Goal: Transaction & Acquisition: Obtain resource

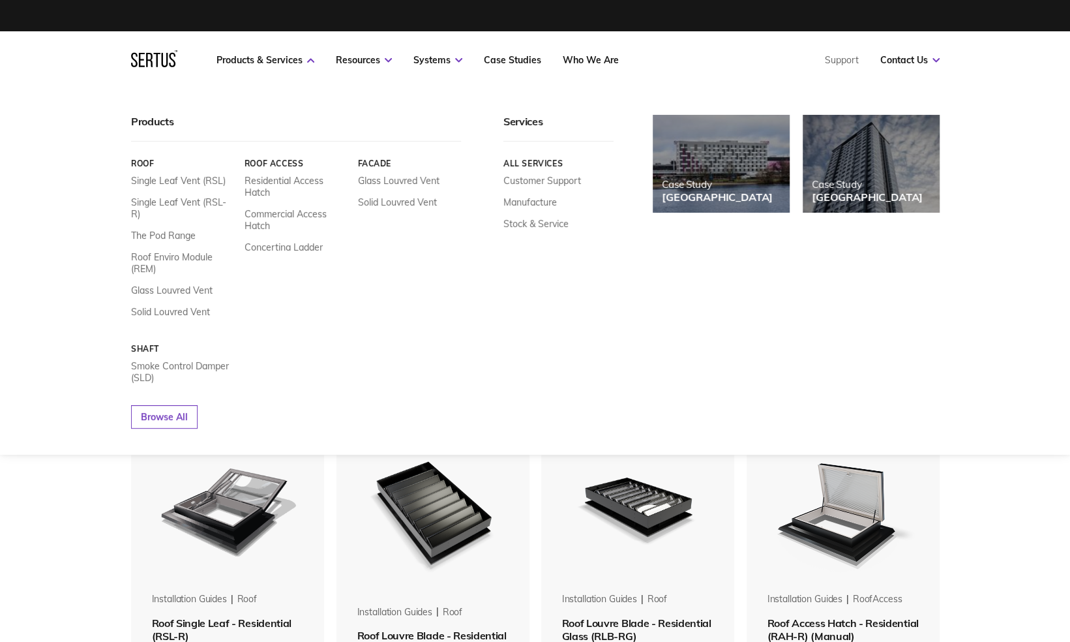
scroll to position [1177, 828]
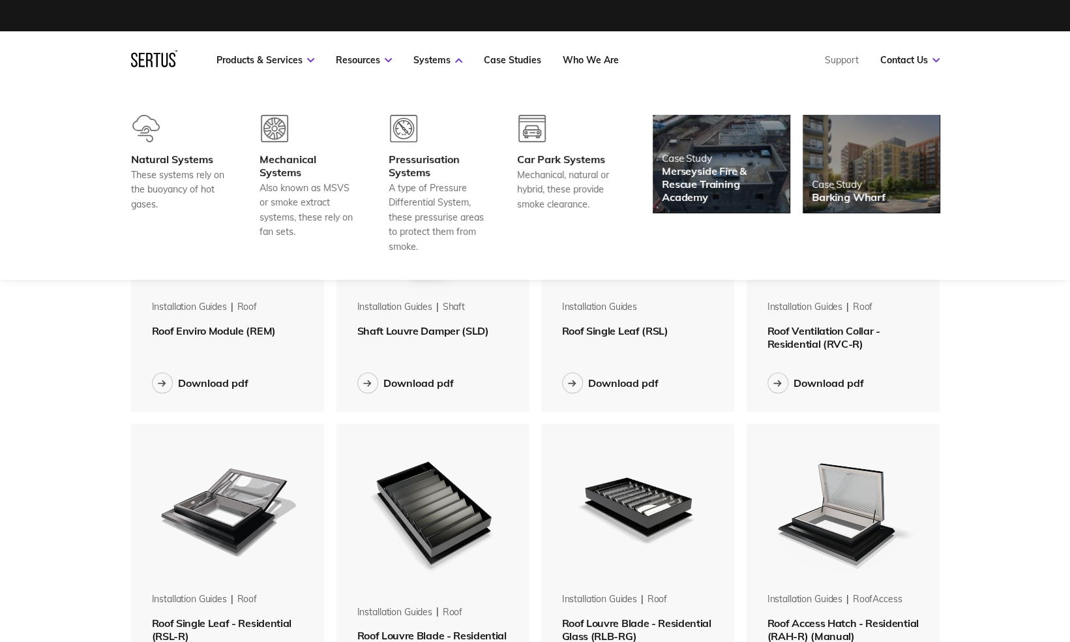
click at [448, 51] on nav "Products & Services Resources Systems Case Studies Who We Are Support Contact U…" at bounding box center [535, 59] width 809 height 57
click at [451, 61] on link "Systems" at bounding box center [438, 60] width 49 height 12
click at [418, 155] on div "Pressurisation Systems" at bounding box center [437, 166] width 97 height 26
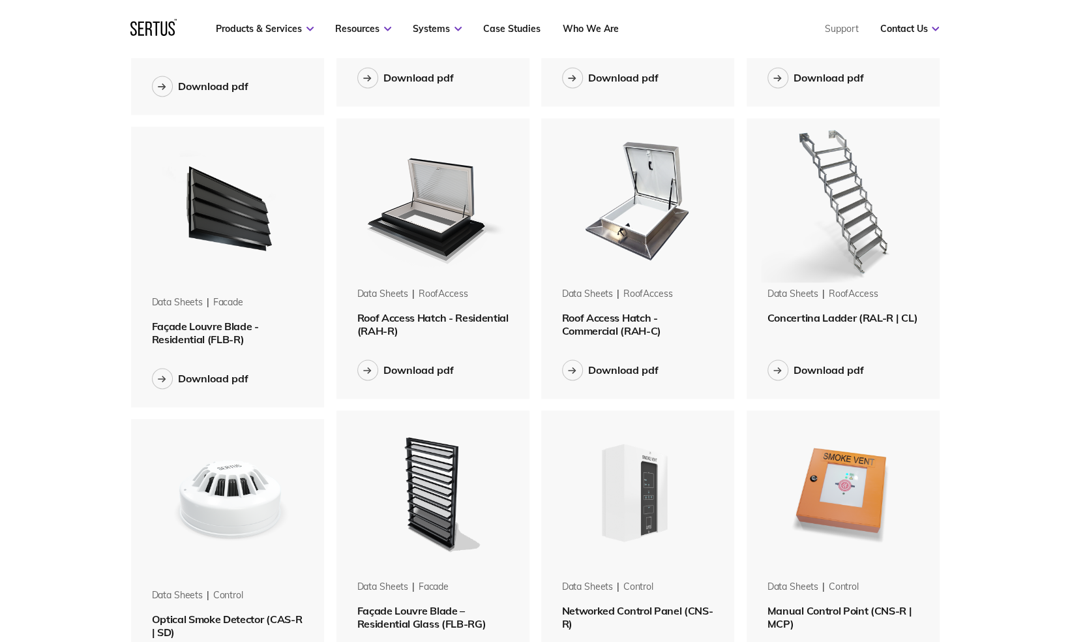
scroll to position [1304, 0]
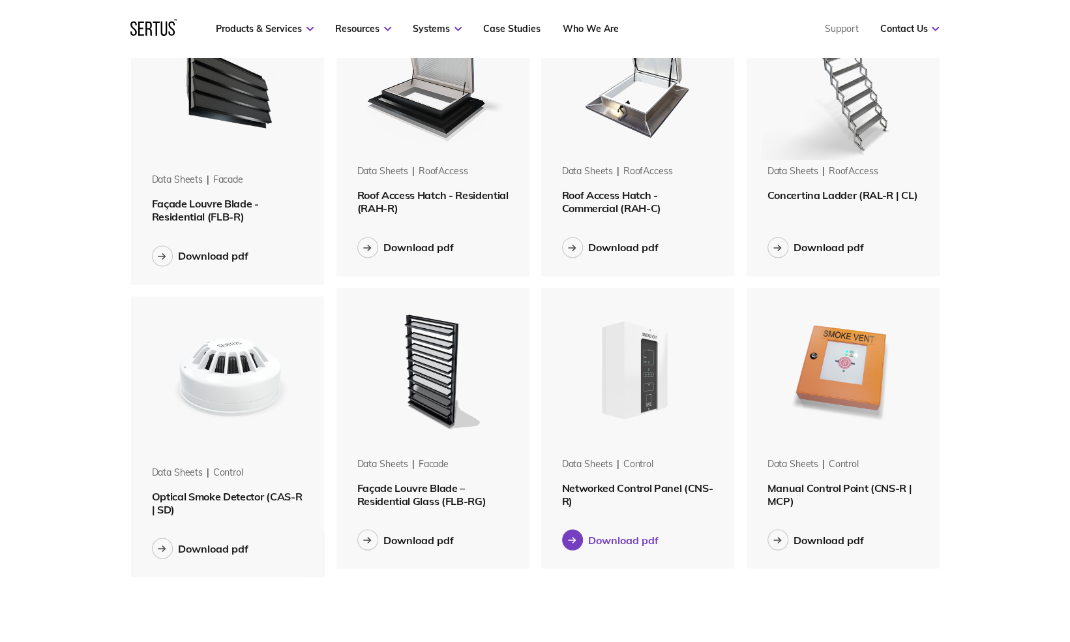
click at [577, 535] on div at bounding box center [572, 539] width 21 height 21
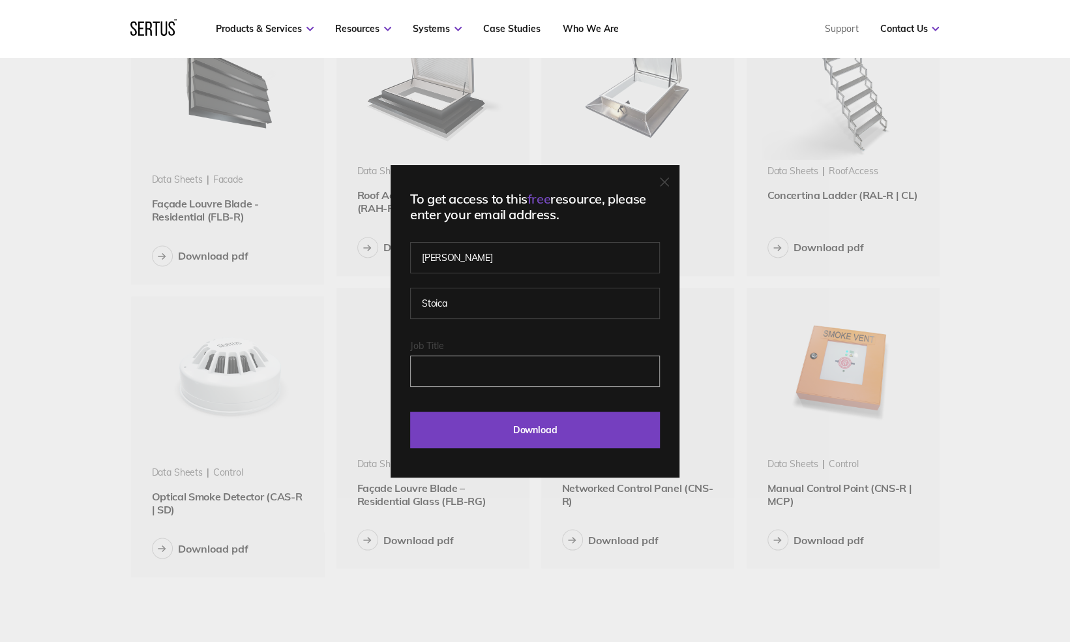
click at [524, 370] on input "Job Title" at bounding box center [535, 370] width 250 height 31
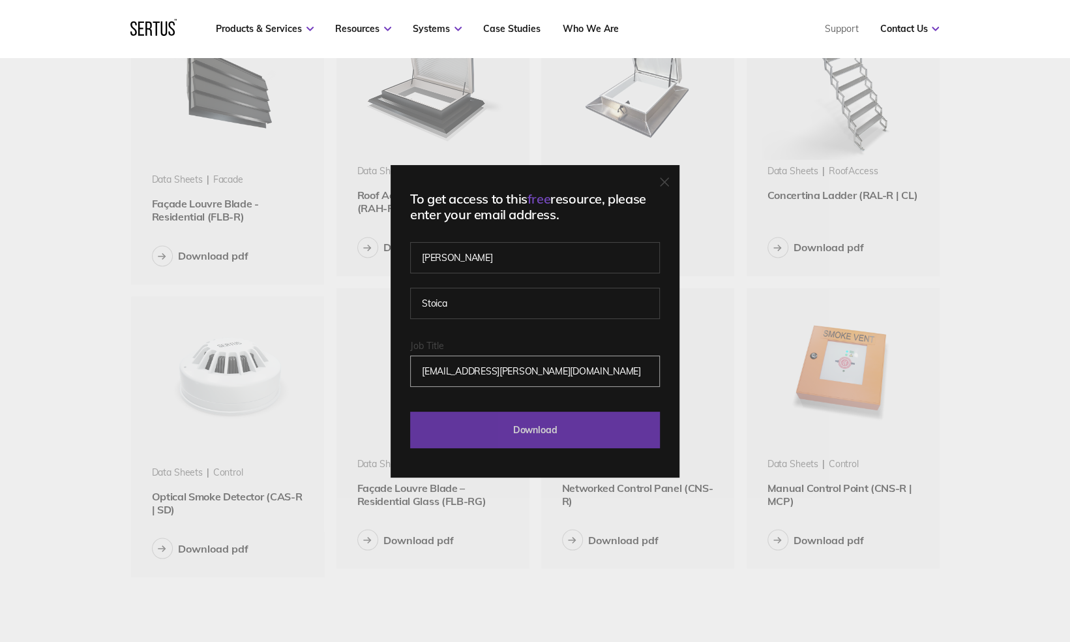
type input "[EMAIL_ADDRESS][PERSON_NAME][DOMAIN_NAME]"
click at [597, 414] on input "Download" at bounding box center [535, 430] width 250 height 37
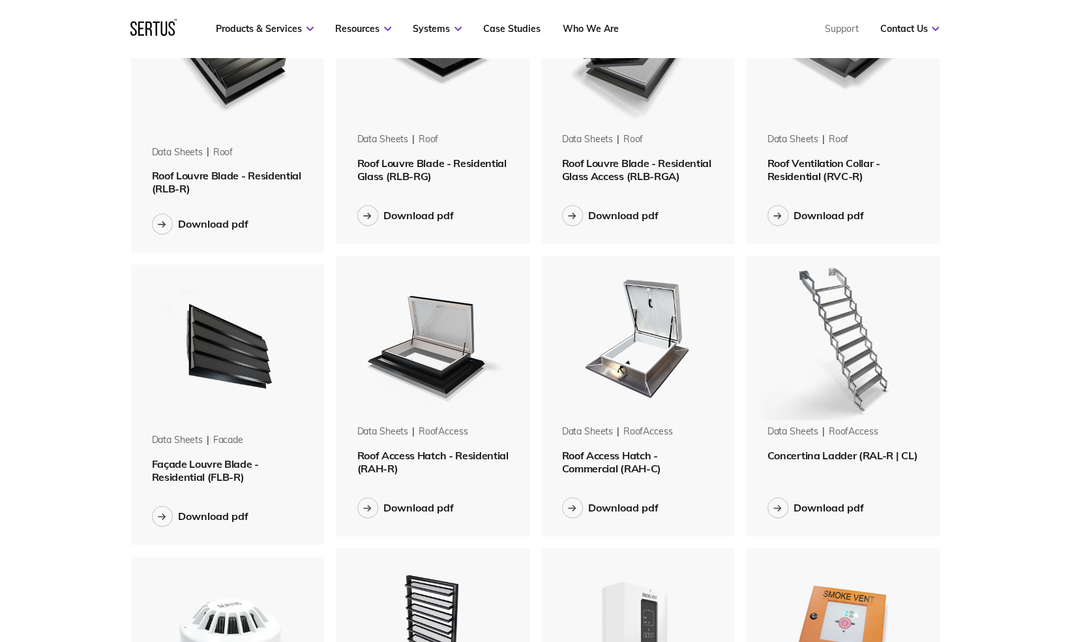
scroll to position [1044, 0]
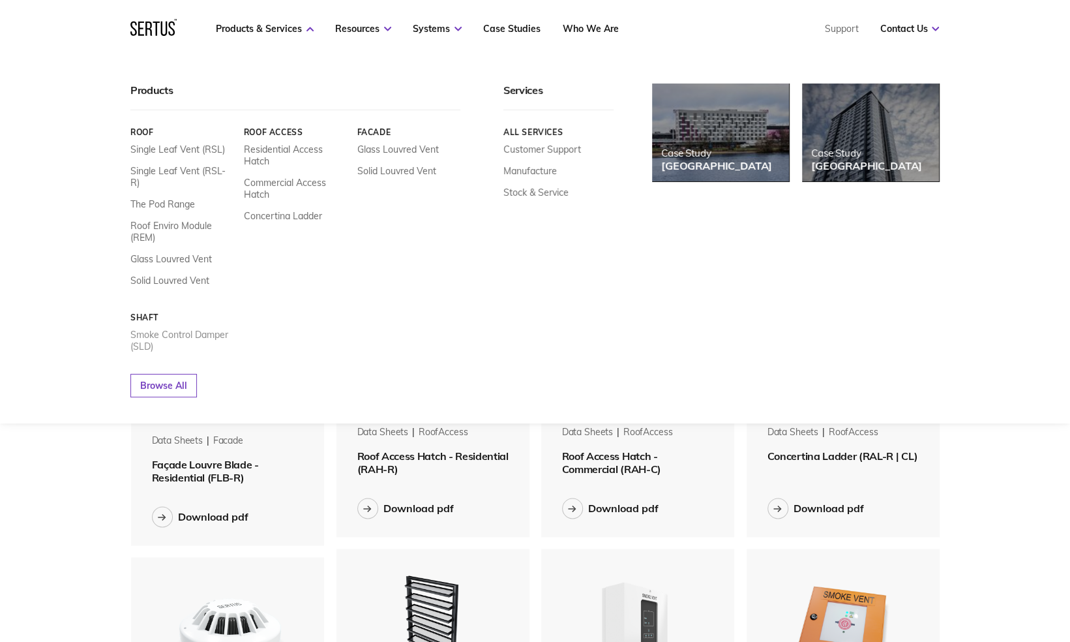
click at [169, 329] on link "Smoke Control Damper (SLD)" at bounding box center [182, 340] width 104 height 23
